Goal: Transaction & Acquisition: Purchase product/service

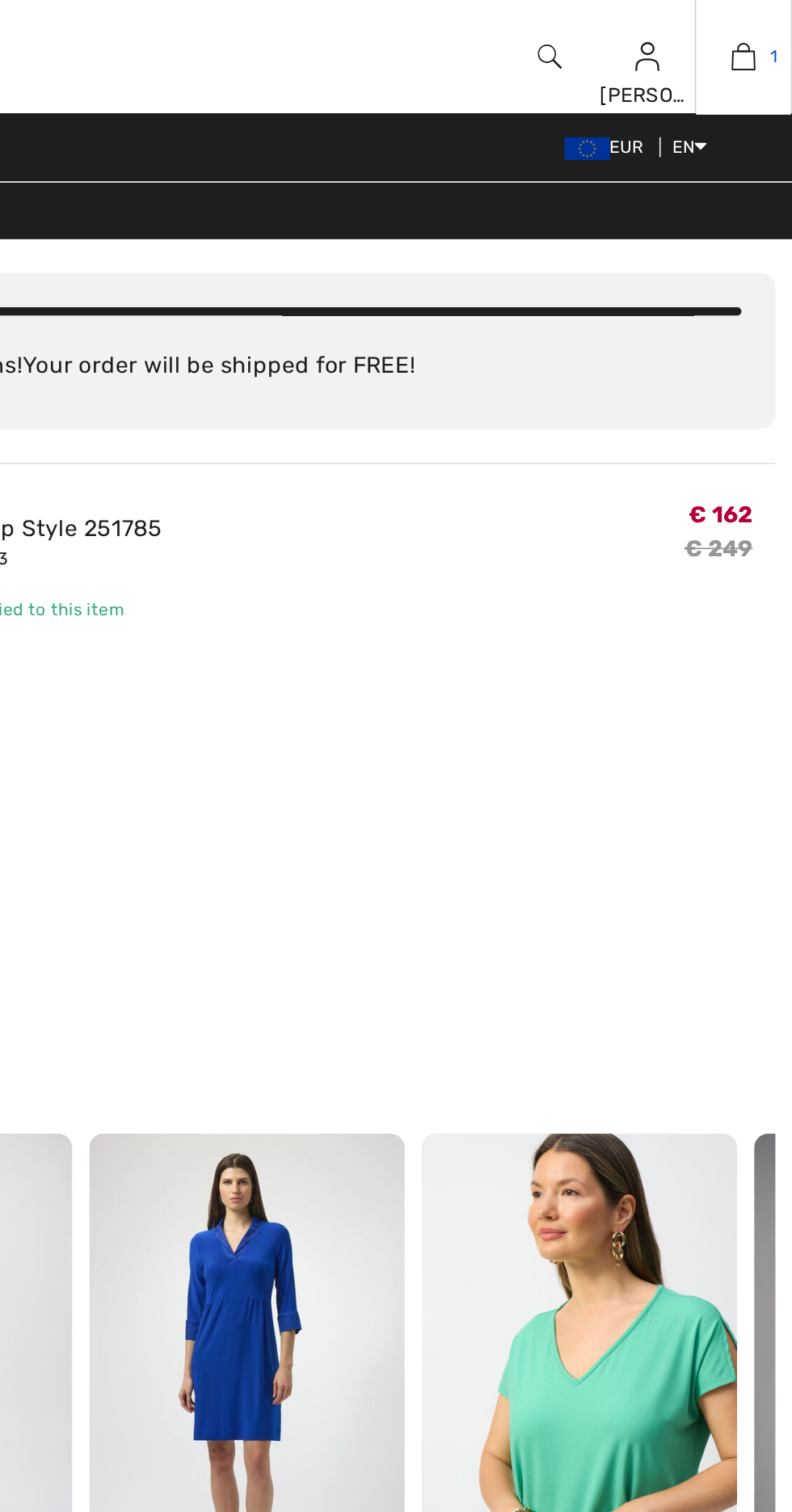
click at [768, 39] on img at bounding box center [764, 32] width 13 height 19
click at [764, 39] on img at bounding box center [764, 32] width 13 height 19
